Goal: Transaction & Acquisition: Purchase product/service

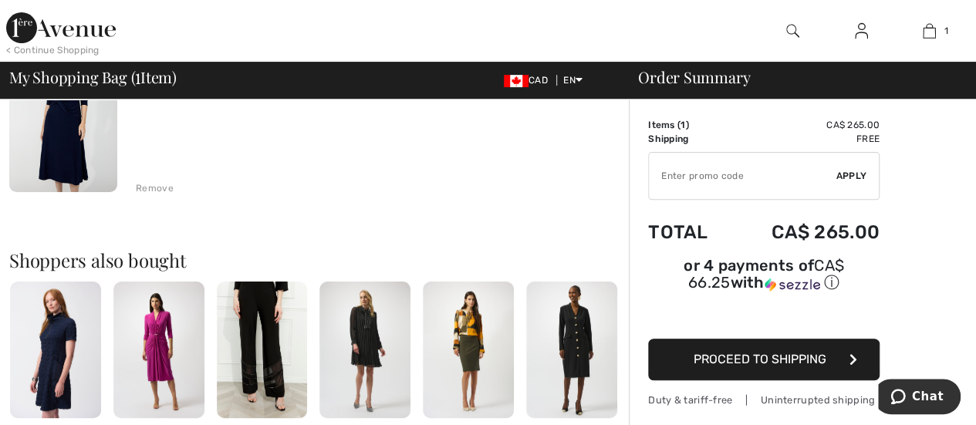
scroll to position [198, 0]
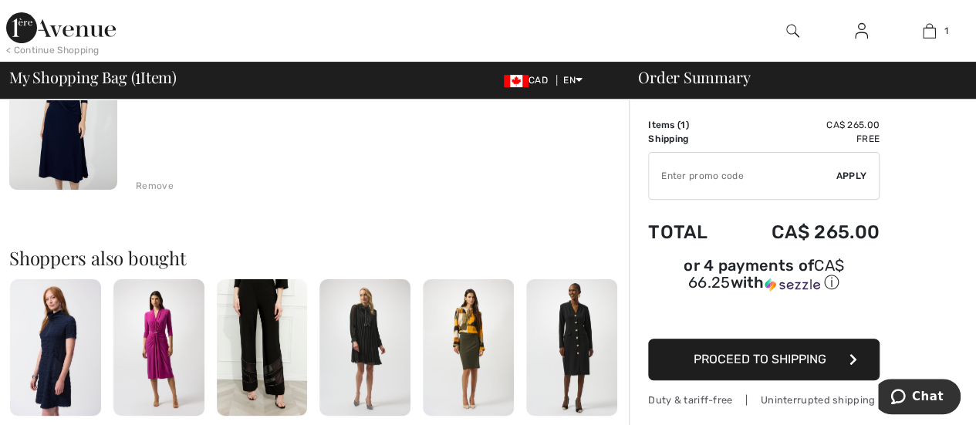
click at [765, 352] on span "Proceed to Shipping" at bounding box center [760, 359] width 133 height 15
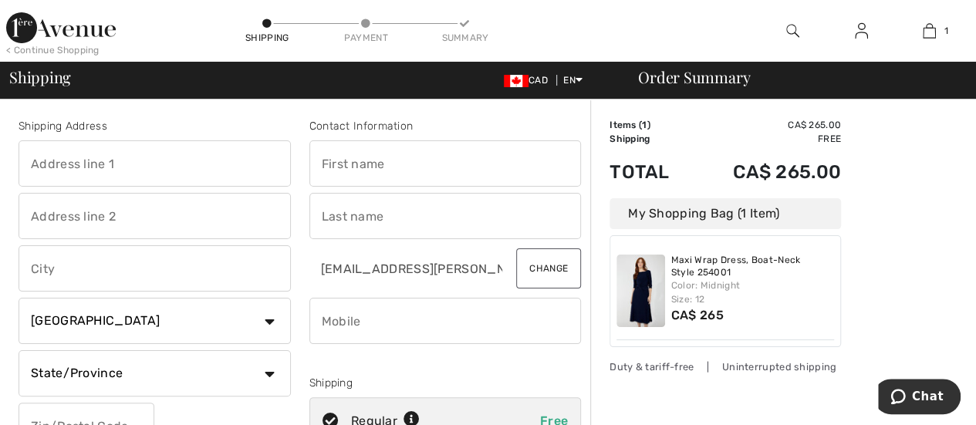
click at [359, 163] on input "text" at bounding box center [446, 163] width 272 height 46
type input "Theresa A"
type input "68 McNaughton Avenue"
type input "[GEOGRAPHIC_DATA]"
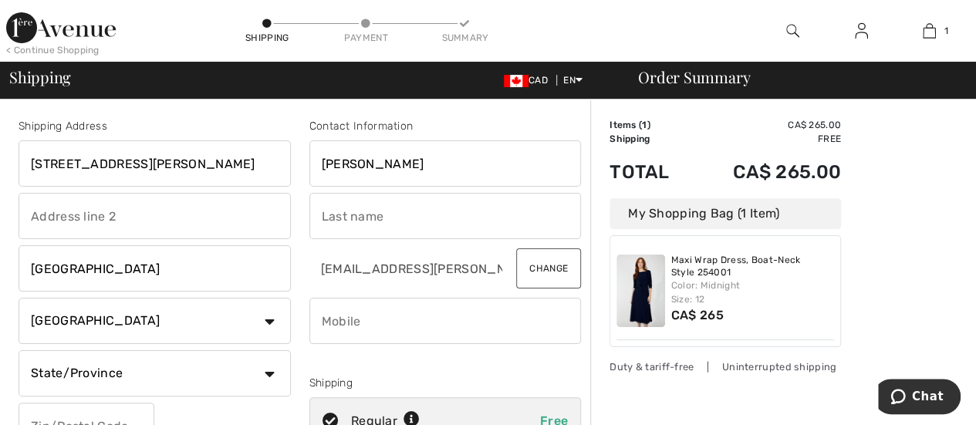
select select "ON"
type input "K1S 0J2"
type input "[PERSON_NAME]"
type input "6132360650"
type input "K1S0J2"
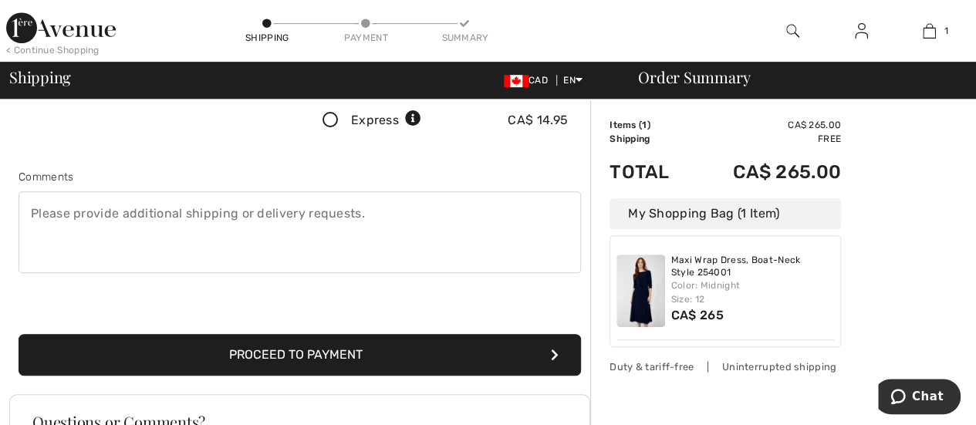
scroll to position [357, 0]
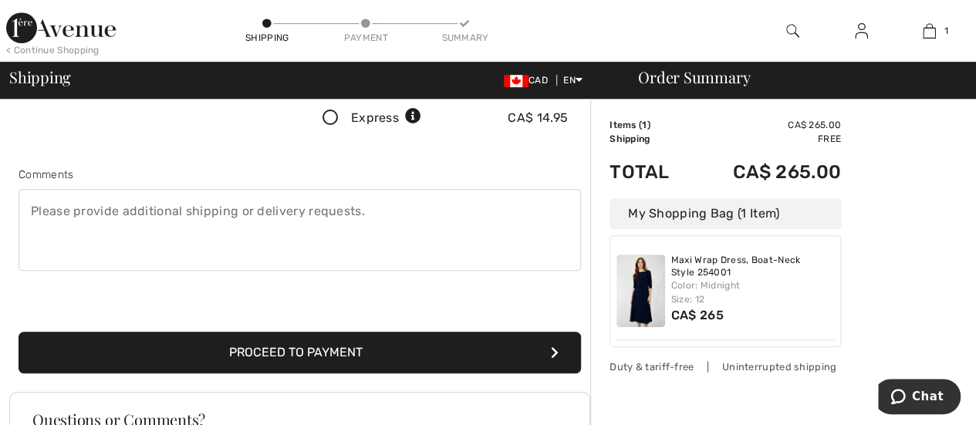
type input "Theresa"
click at [65, 240] on textarea at bounding box center [300, 230] width 563 height 82
type textarea "O"
type textarea "Please leave between front doors."
click at [269, 353] on button "Proceed to Payment" at bounding box center [300, 353] width 563 height 42
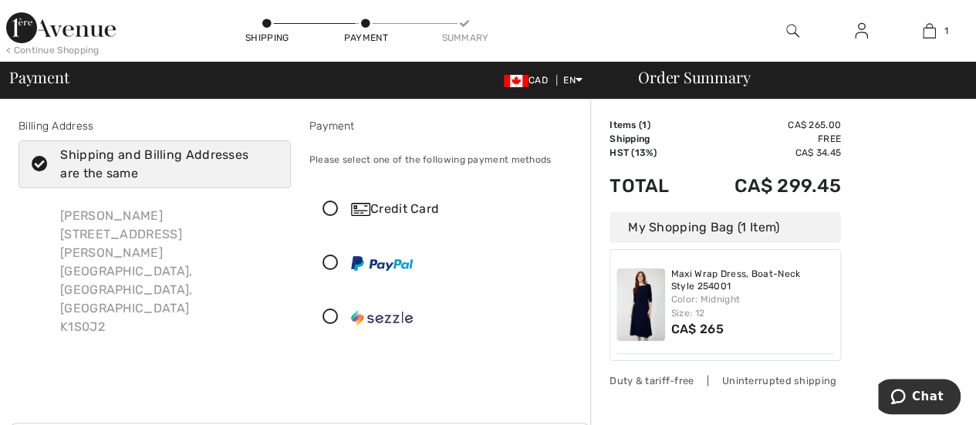
click at [330, 205] on icon at bounding box center [330, 209] width 41 height 16
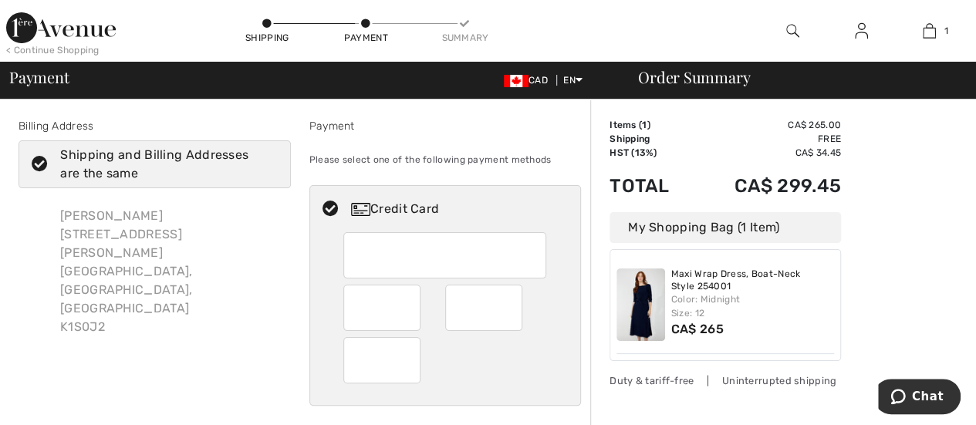
click at [101, 235] on div "Theresa Wallace 68 Mcnaughton Avenue Ottawa, ON, CA K1S0J2" at bounding box center [169, 271] width 243 height 154
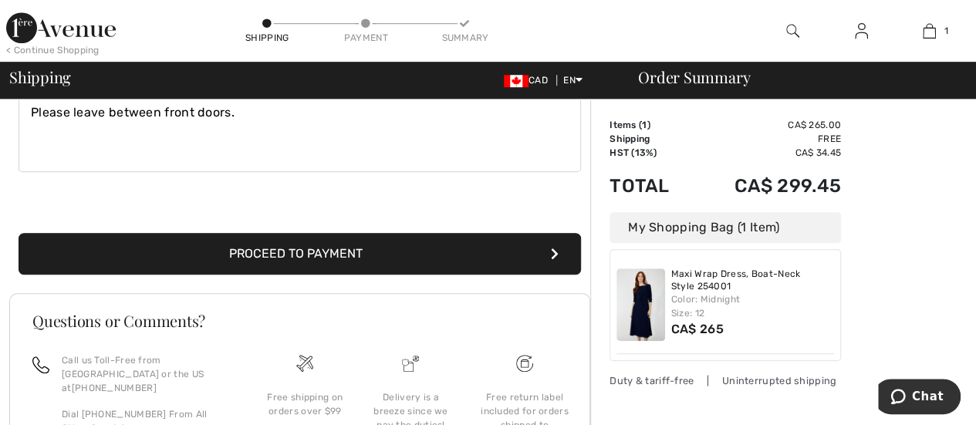
scroll to position [466, 0]
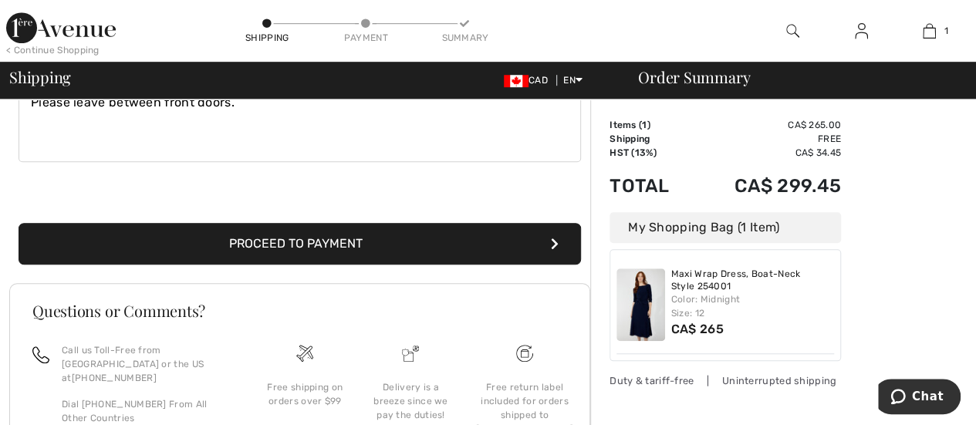
click at [340, 231] on button "Proceed to Payment" at bounding box center [300, 244] width 563 height 42
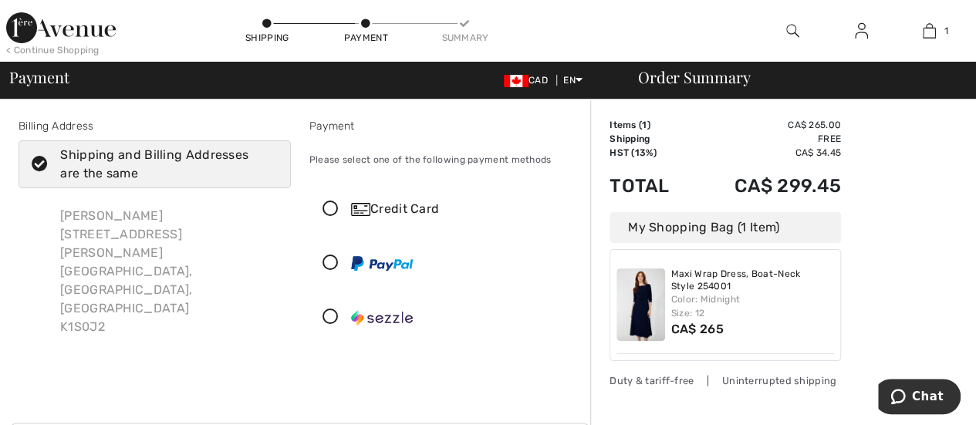
click at [330, 205] on icon at bounding box center [330, 209] width 41 height 16
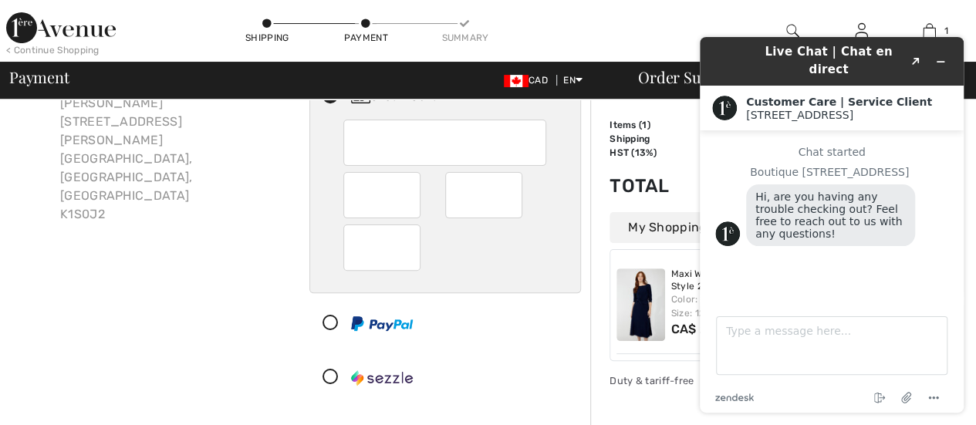
scroll to position [122, 0]
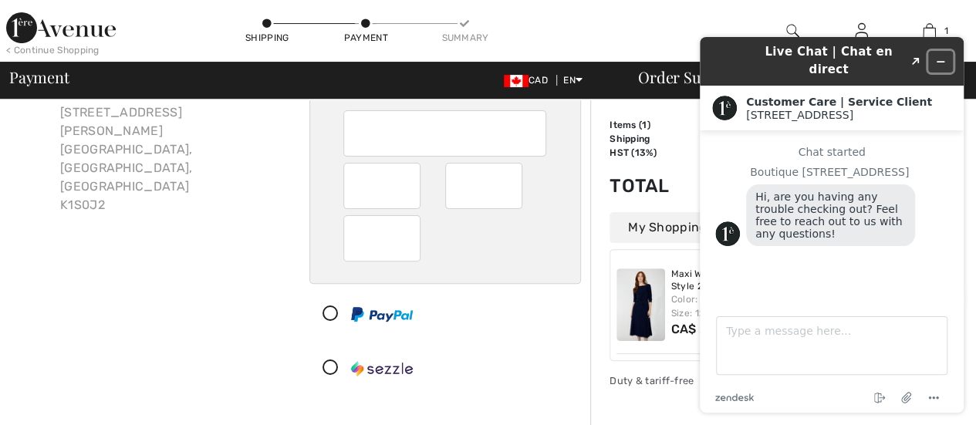
click at [941, 56] on icon "Minimize widget" at bounding box center [940, 61] width 11 height 11
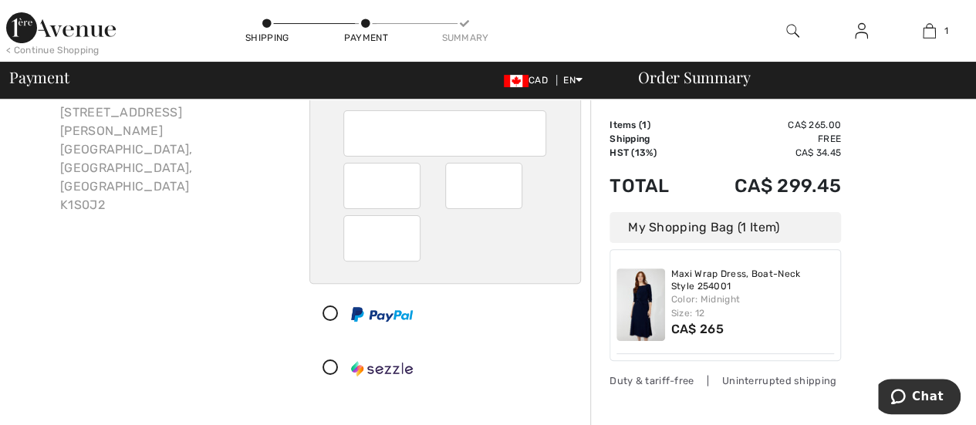
drag, startPoint x: 968, startPoint y: 75, endPoint x: 981, endPoint y: 103, distance: 31.4
click at [976, 103] on html "We value your privacy We use cookies to enhance your browsing experience, serve…" at bounding box center [488, 90] width 976 height 425
click at [899, 184] on div "Order Summary Details Items ( 1 ) CA$ 265.00 Promo code CA$ 0.00 Shipping Free …" at bounding box center [783, 388] width 386 height 820
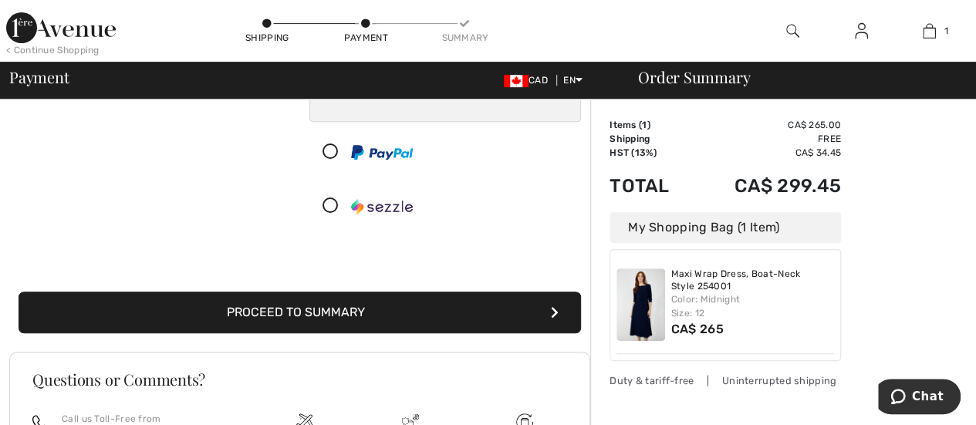
scroll to position [287, 0]
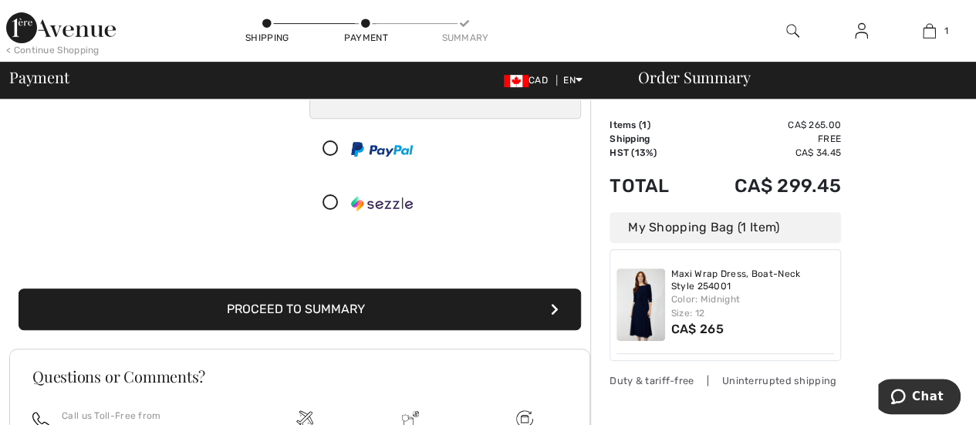
click at [311, 309] on button "Proceed to Summary" at bounding box center [300, 310] width 563 height 42
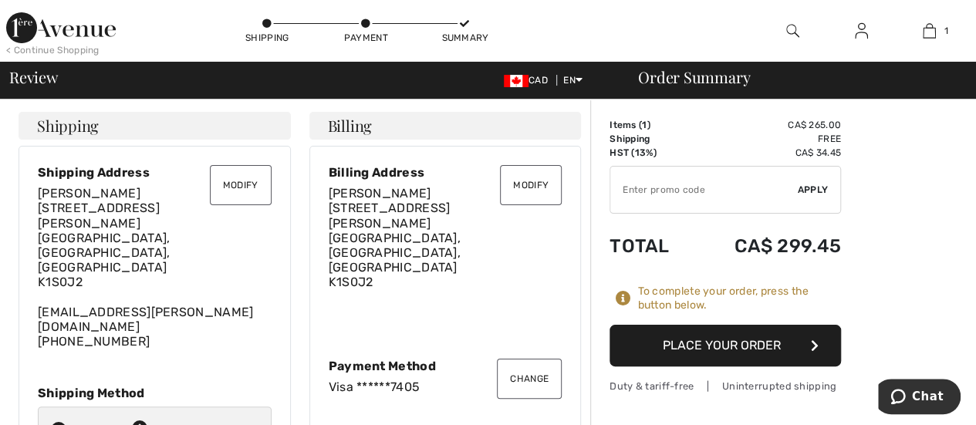
click at [225, 179] on button "Modify" at bounding box center [241, 185] width 62 height 40
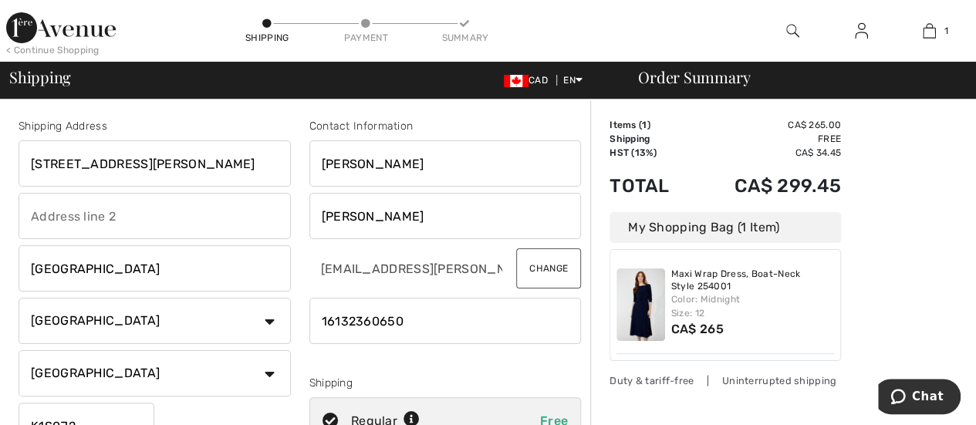
click at [68, 161] on input "[STREET_ADDRESS][PERSON_NAME]" at bounding box center [155, 163] width 272 height 46
type input "[STREET_ADDRESS][PERSON_NAME]"
click at [546, 265] on button "Change" at bounding box center [548, 269] width 65 height 40
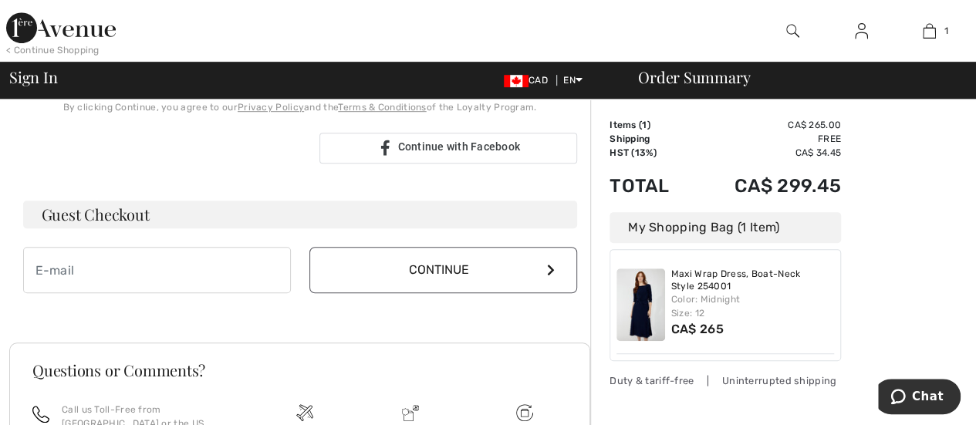
scroll to position [377, 0]
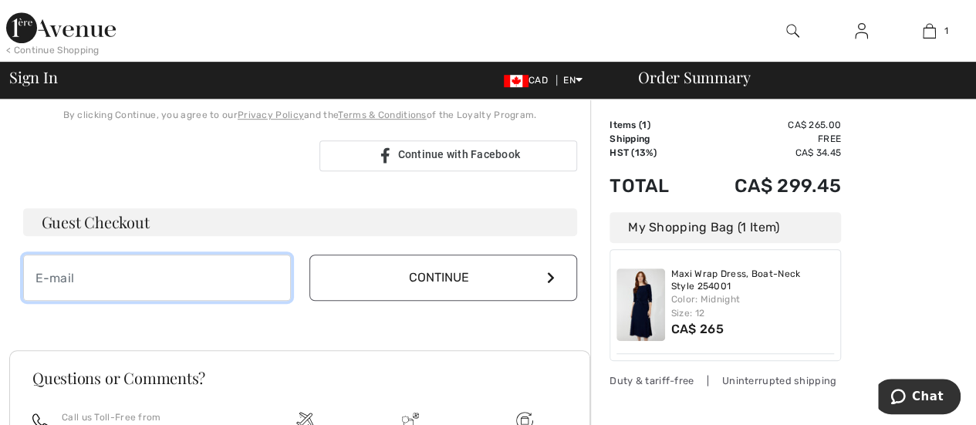
click at [127, 263] on input "email" at bounding box center [157, 278] width 268 height 46
type input "[EMAIL_ADDRESS][PERSON_NAME][DOMAIN_NAME]"
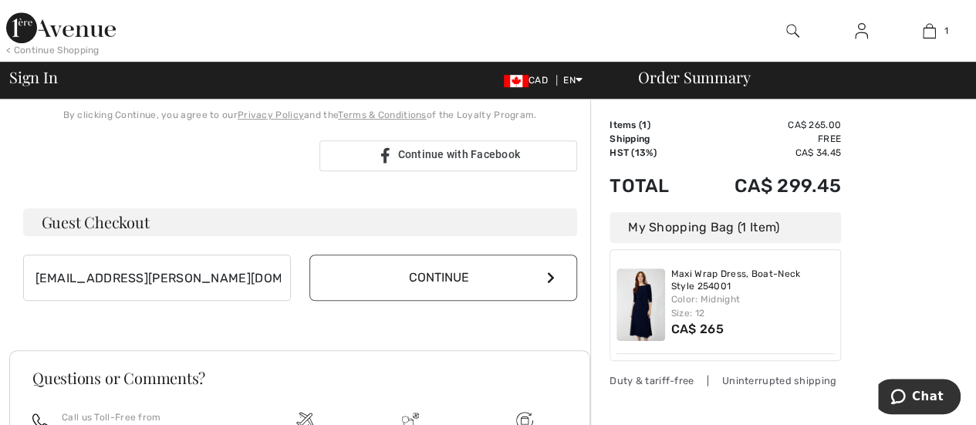
click at [436, 264] on button "Continue" at bounding box center [444, 278] width 268 height 46
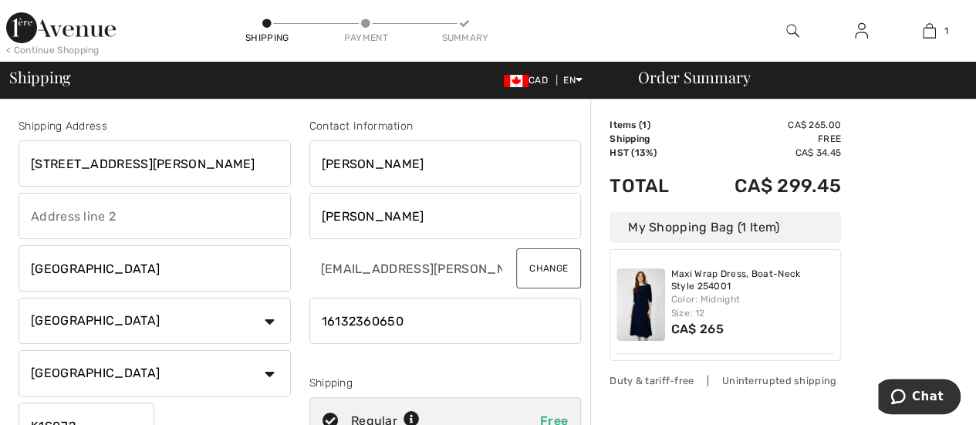
click at [66, 154] on input "[STREET_ADDRESS][PERSON_NAME]" at bounding box center [155, 163] width 272 height 46
type input "[STREET_ADDRESS][PERSON_NAME]"
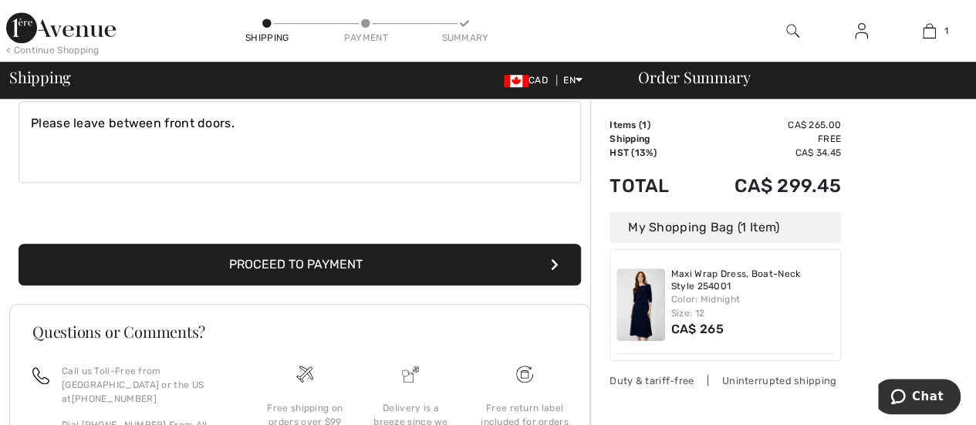
scroll to position [448, 0]
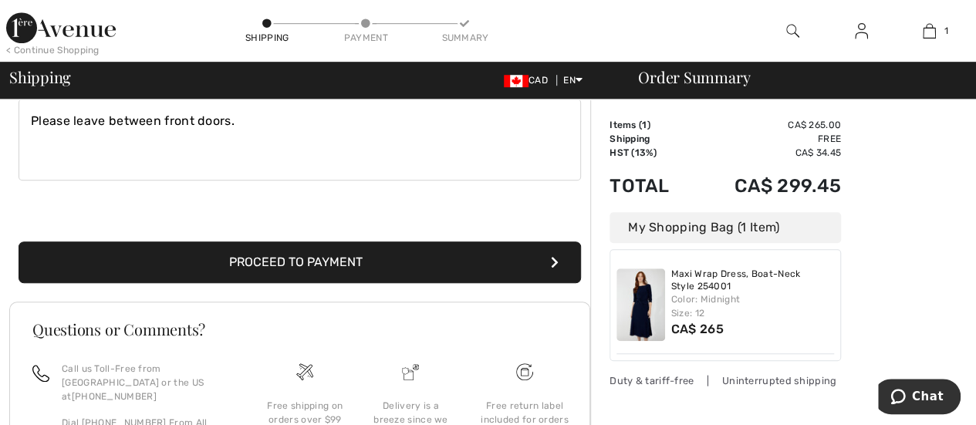
click at [330, 255] on button "Proceed to Payment" at bounding box center [300, 263] width 563 height 42
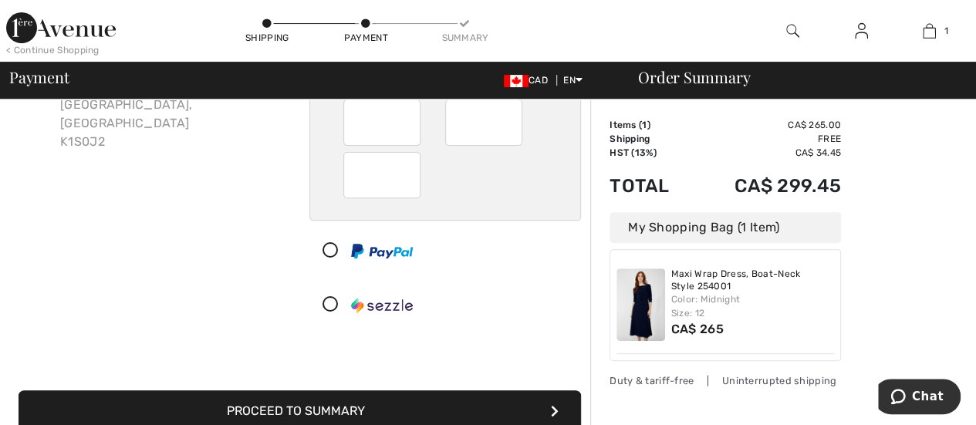
scroll to position [193, 0]
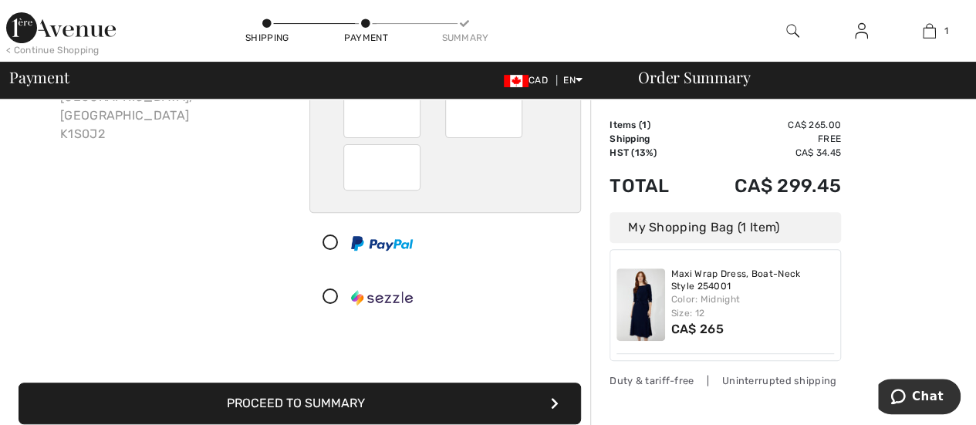
click at [349, 401] on button "Proceed to Summary" at bounding box center [300, 404] width 563 height 42
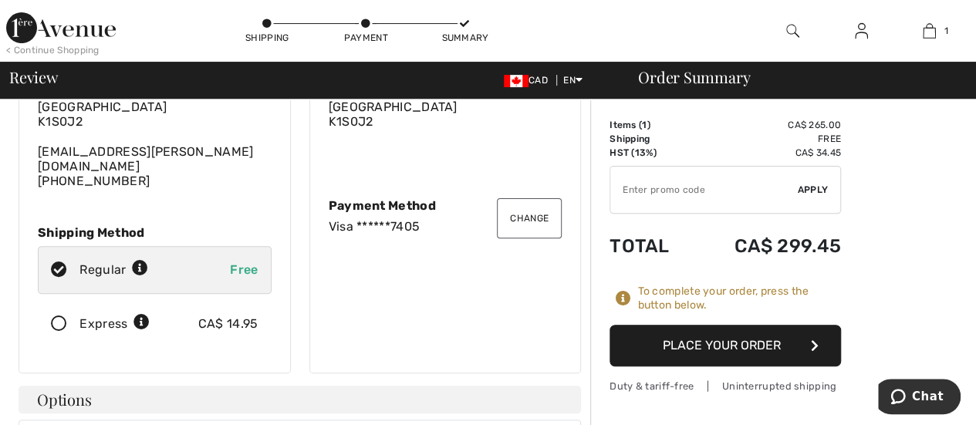
scroll to position [170, 0]
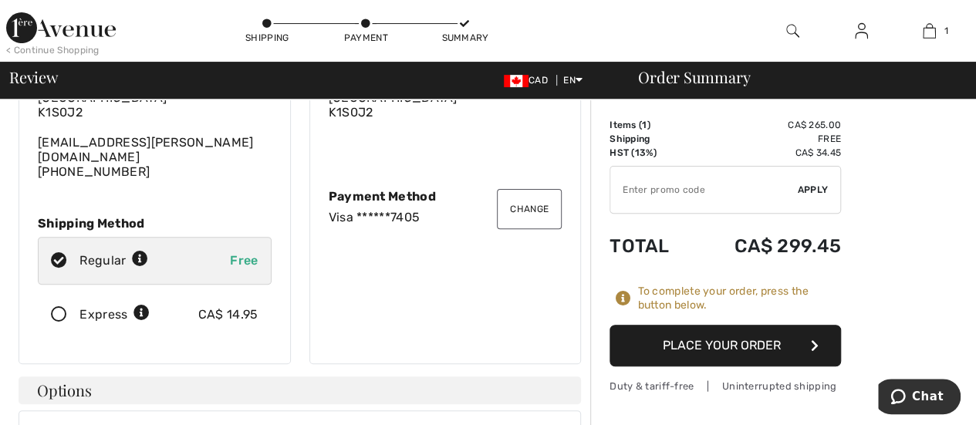
click at [705, 346] on button "Place Your Order" at bounding box center [726, 346] width 232 height 42
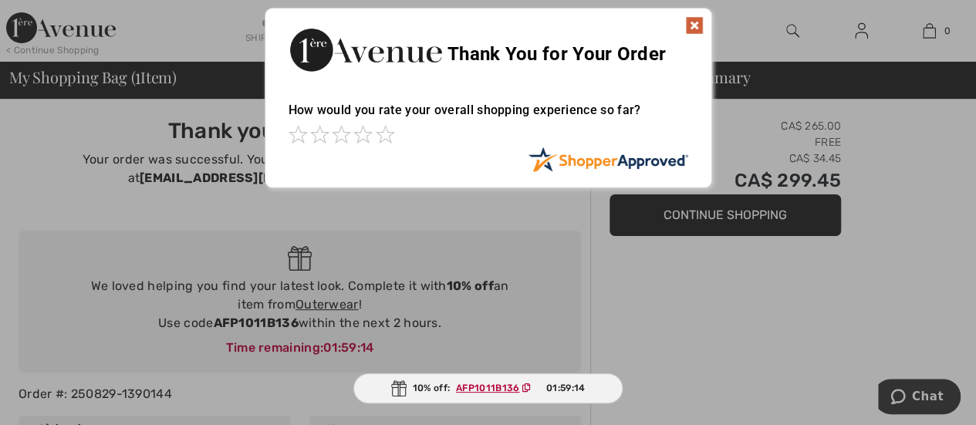
click at [695, 22] on img at bounding box center [694, 25] width 19 height 19
